Goal: Use online tool/utility: Utilize a website feature to perform a specific function

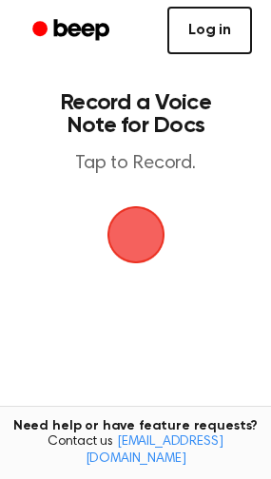
click at [213, 32] on link "Log in" at bounding box center [209, 30] width 85 height 47
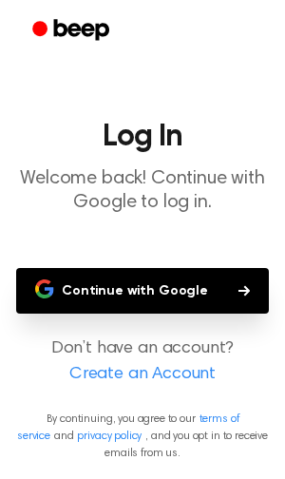
click at [132, 291] on button "Continue with Google" at bounding box center [142, 291] width 253 height 46
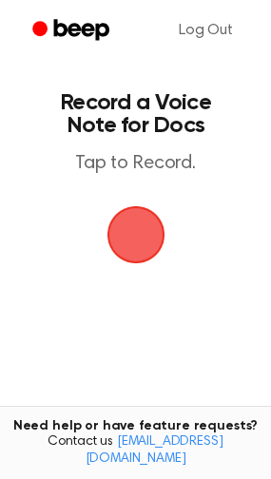
click at [130, 235] on span "button" at bounding box center [135, 234] width 53 height 53
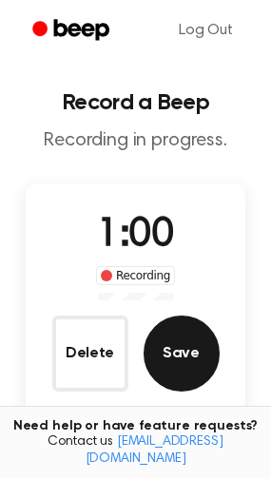
click at [181, 330] on button "Save" at bounding box center [181, 353] width 76 height 76
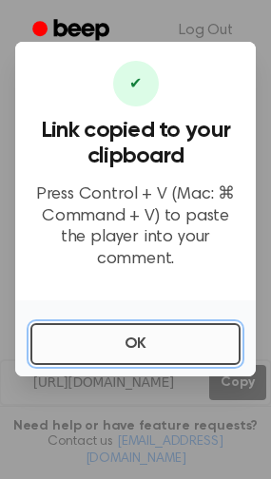
click at [173, 332] on button "OK" at bounding box center [135, 344] width 210 height 42
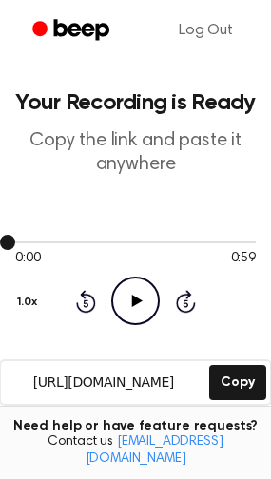
drag, startPoint x: 214, startPoint y: 235, endPoint x: 203, endPoint y: 237, distance: 10.6
click at [214, 234] on div at bounding box center [135, 241] width 240 height 15
click at [116, 306] on icon "Play Audio" at bounding box center [135, 300] width 48 height 48
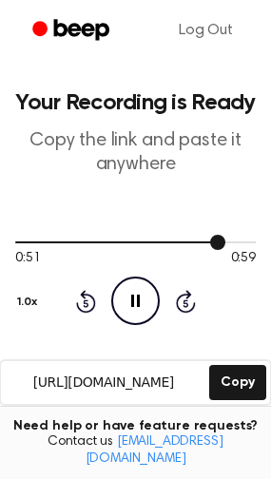
click at [150, 243] on div at bounding box center [135, 241] width 240 height 15
click at [139, 304] on icon at bounding box center [135, 300] width 9 height 12
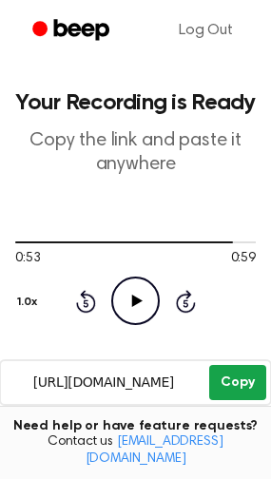
click at [233, 381] on button "Copy" at bounding box center [237, 382] width 56 height 35
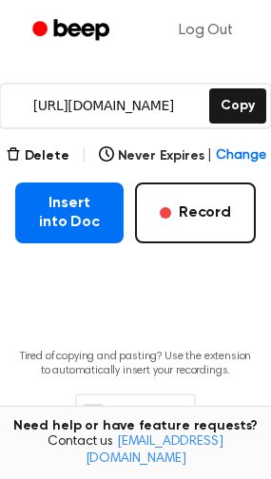
scroll to position [167, 0]
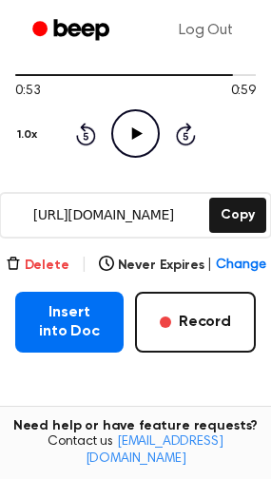
click at [61, 261] on button "Delete" at bounding box center [38, 266] width 64 height 20
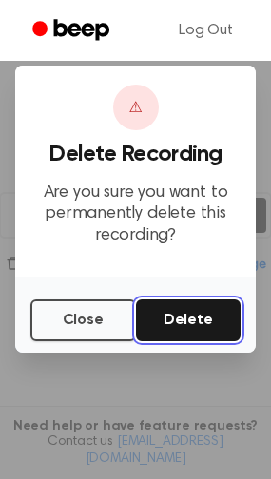
click at [180, 321] on button "Delete" at bounding box center [188, 320] width 105 height 42
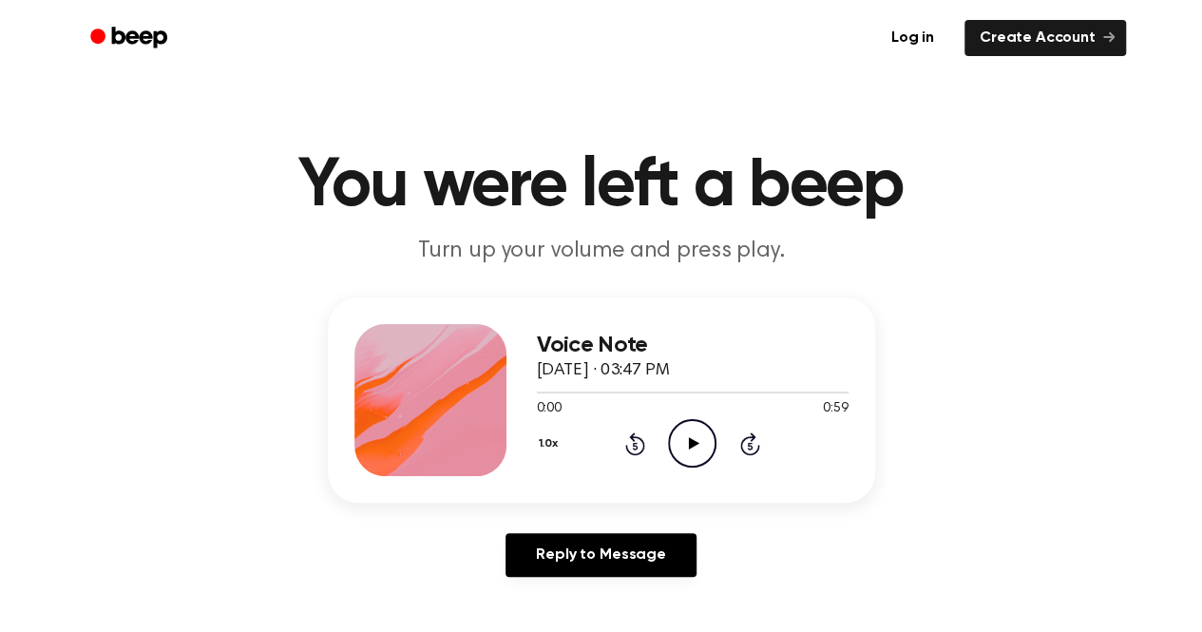
click at [636, 341] on h3 "Voice Note" at bounding box center [693, 345] width 312 height 26
